Goal: Navigation & Orientation: Find specific page/section

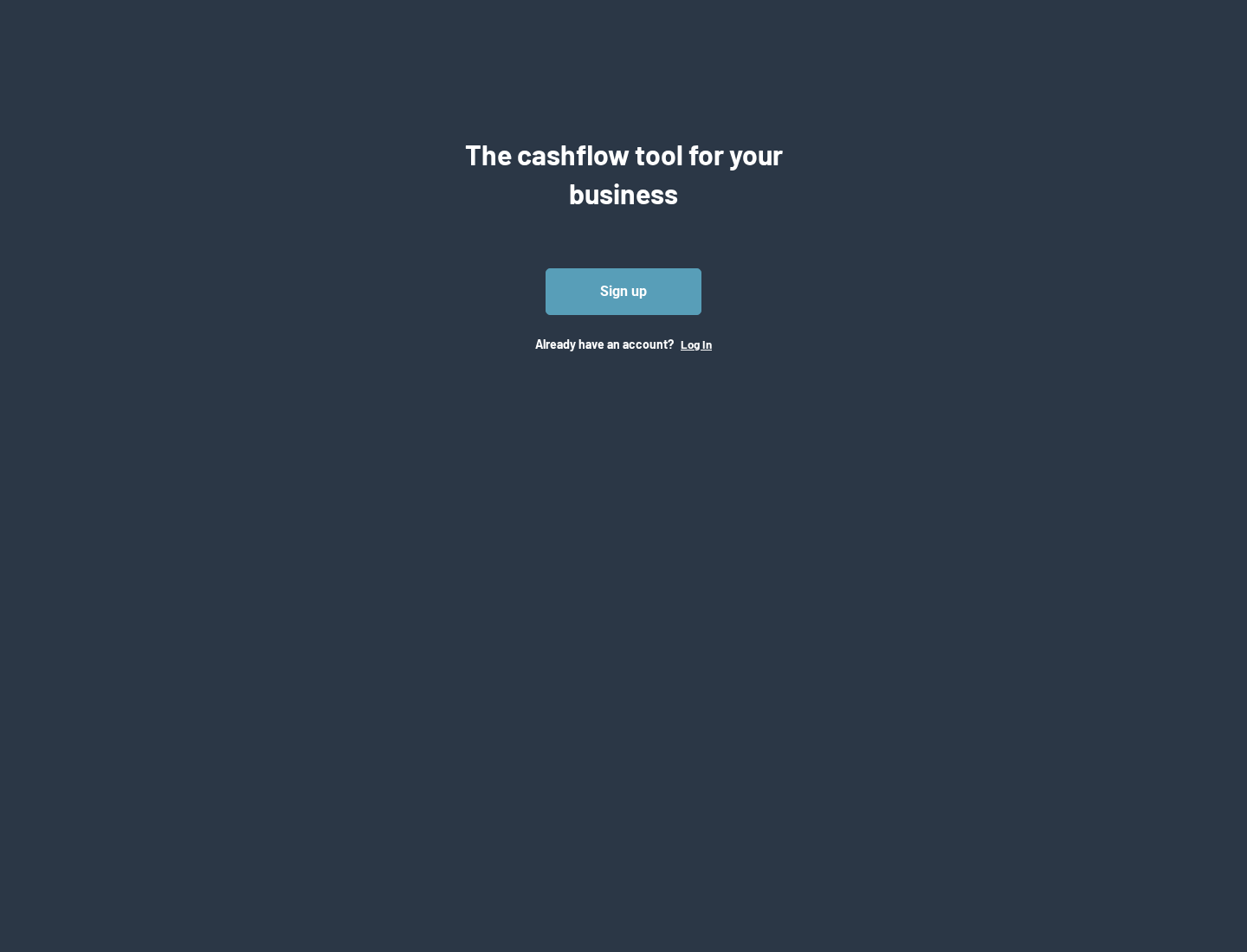
click at [695, 344] on button "Log In" at bounding box center [696, 345] width 32 height 14
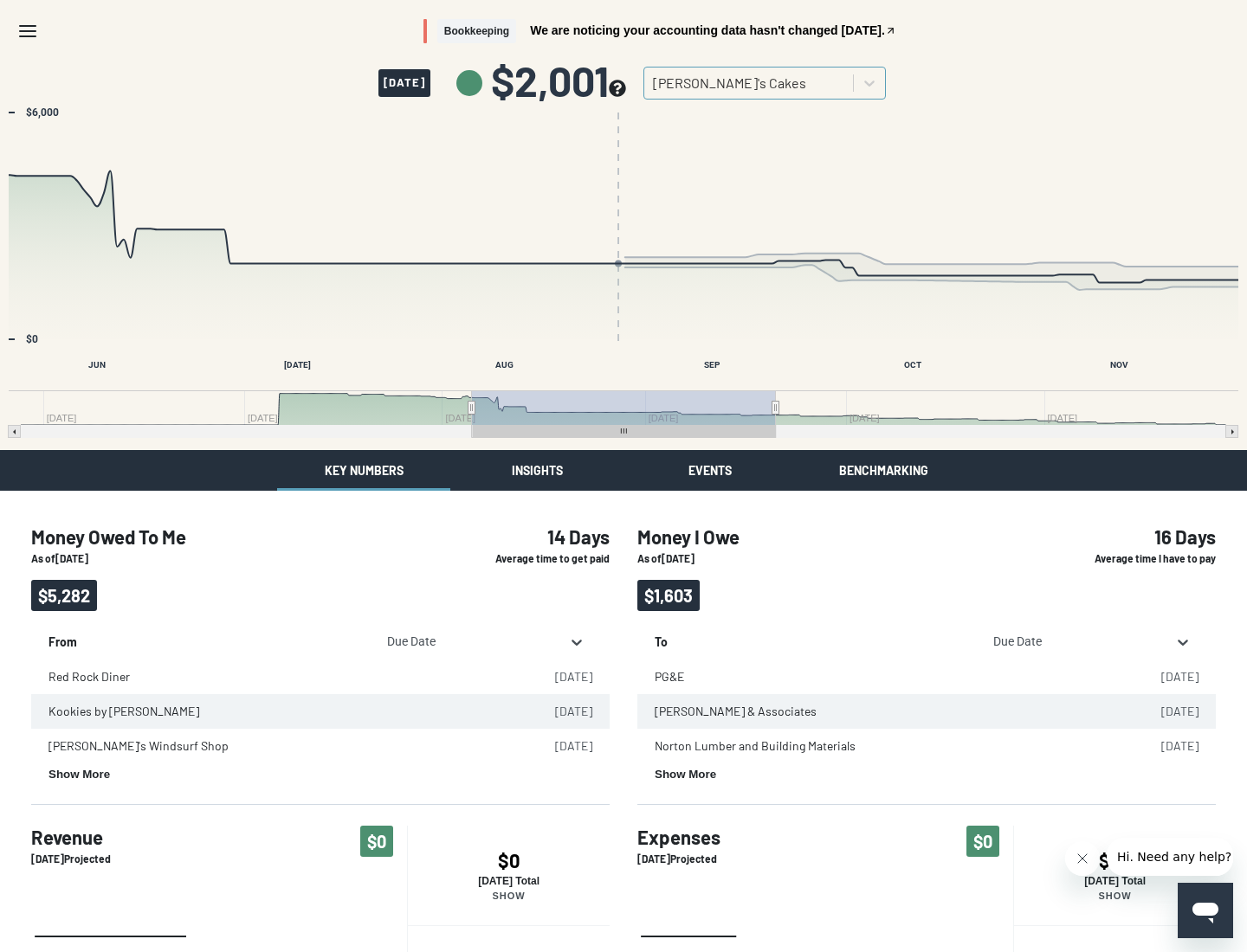
click at [537, 470] on button "Insights" at bounding box center [536, 470] width 173 height 40
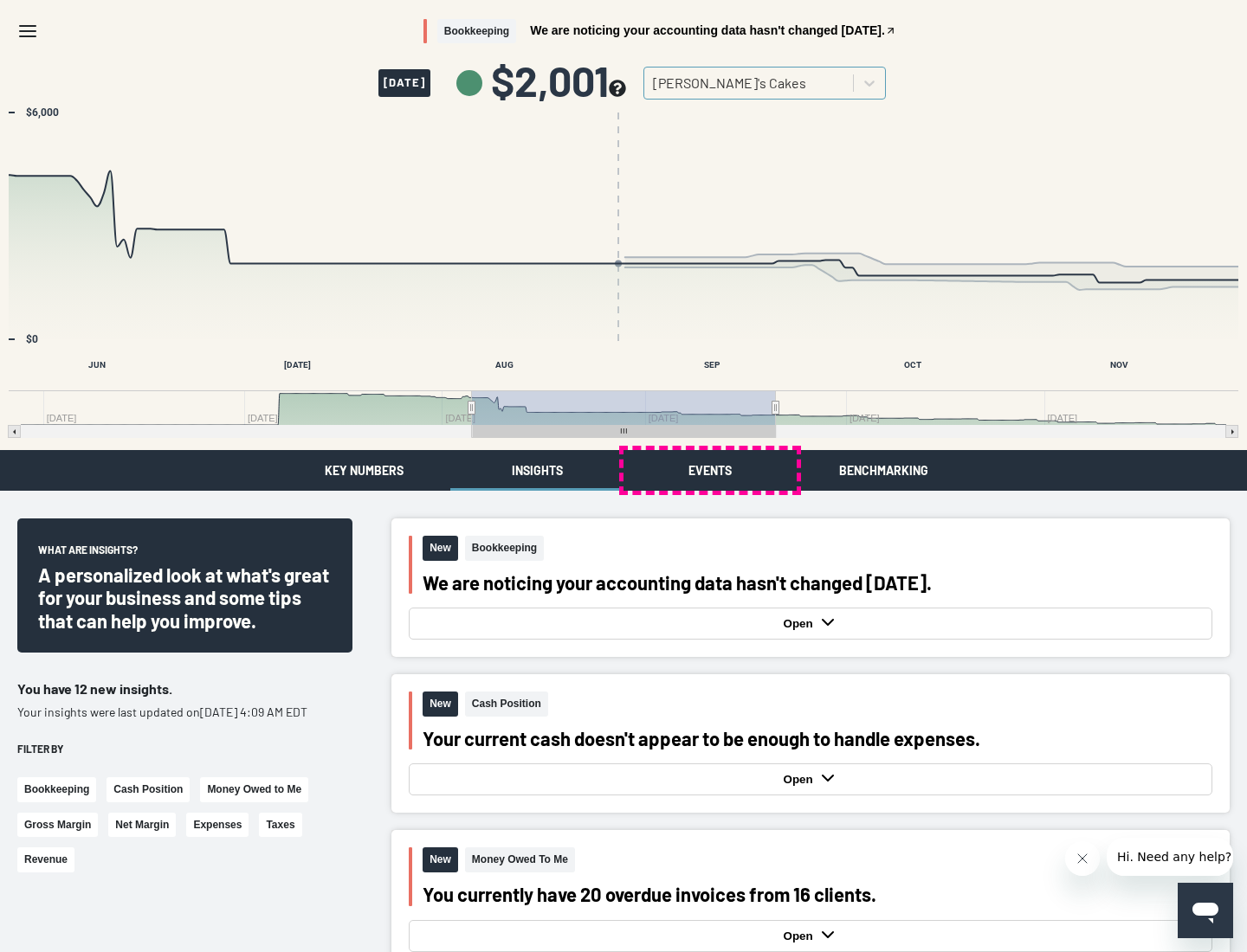
click at [710, 470] on button "Events" at bounding box center [709, 470] width 173 height 40
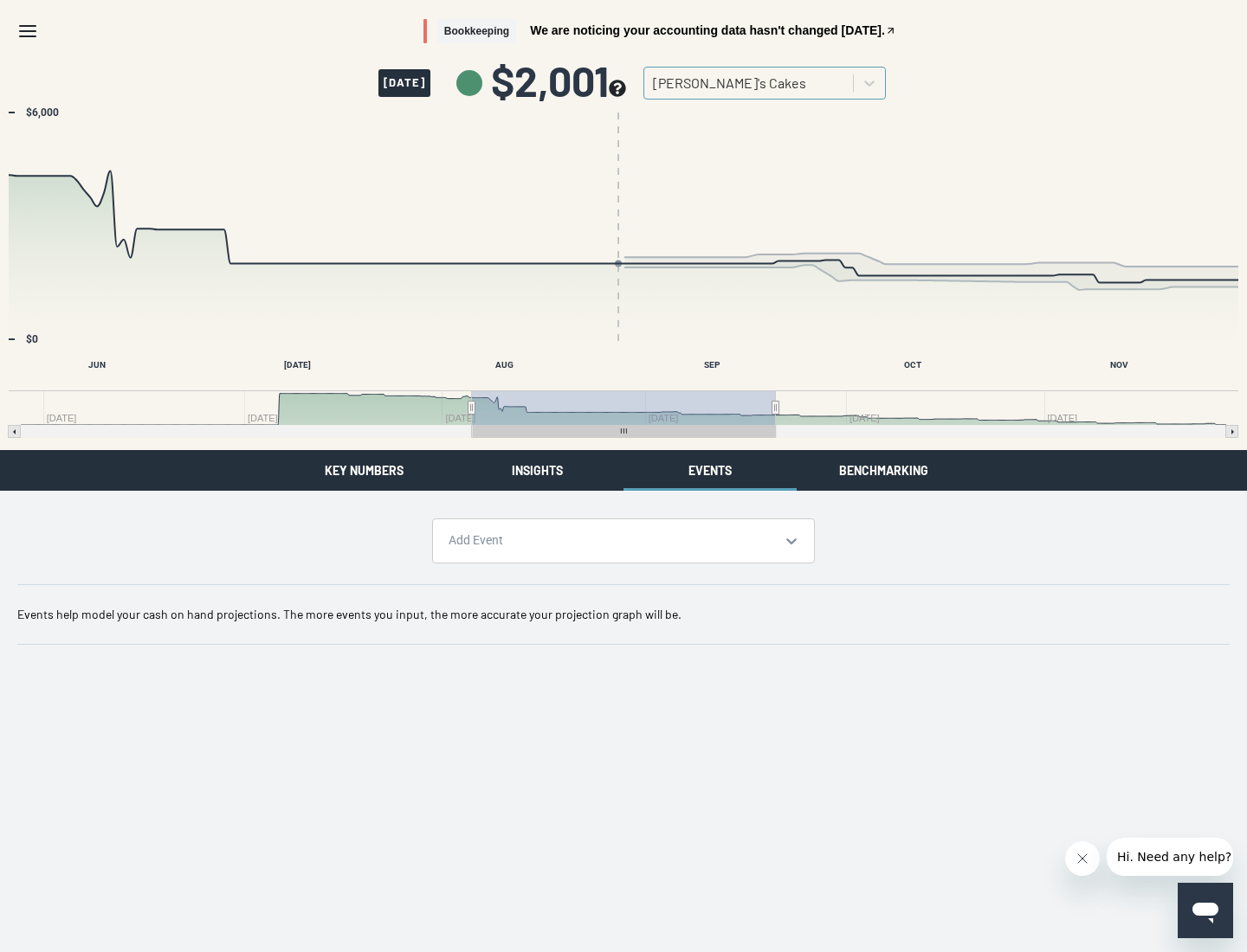
click at [883, 470] on button "Benchmarking" at bounding box center [882, 470] width 173 height 40
